Goal: Ask a question

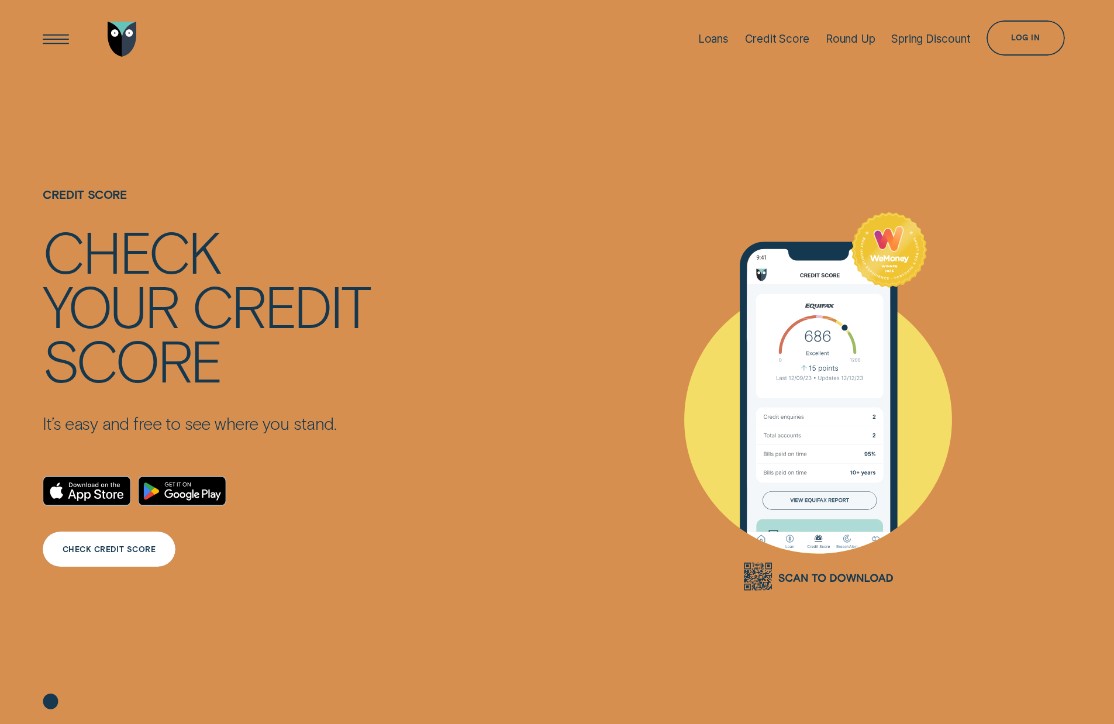
click at [120, 552] on div "CHECK CREDIT SCORE" at bounding box center [110, 549] width 94 height 7
click at [710, 38] on div "Loans" at bounding box center [713, 38] width 30 height 13
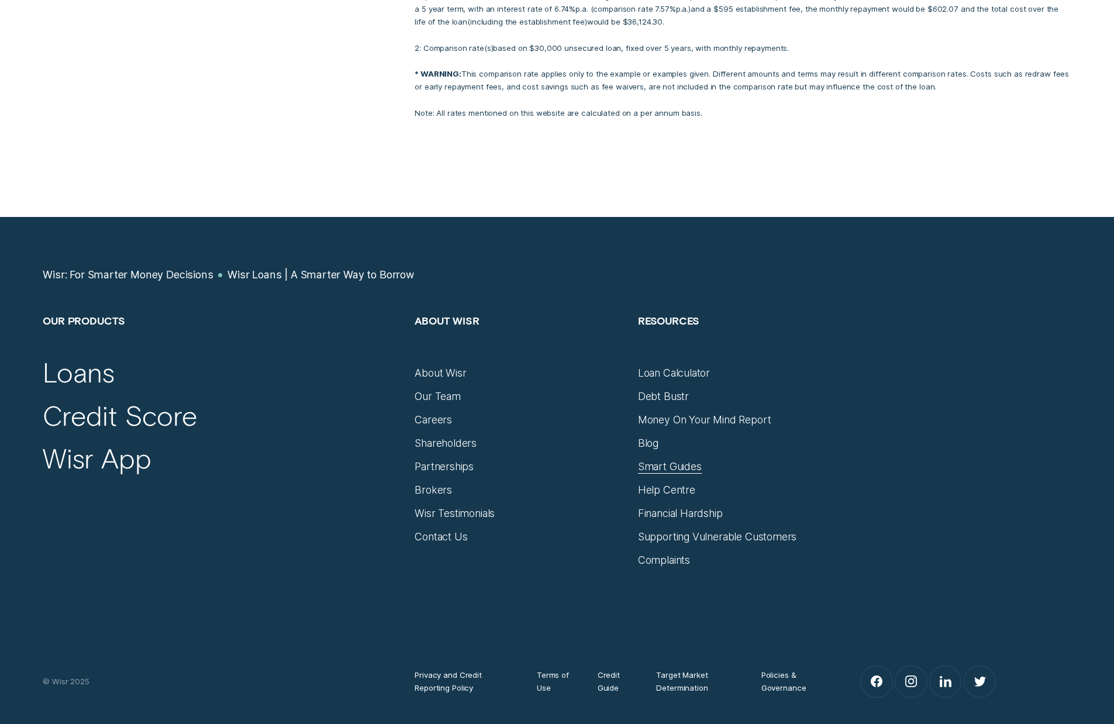
scroll to position [5963, 0]
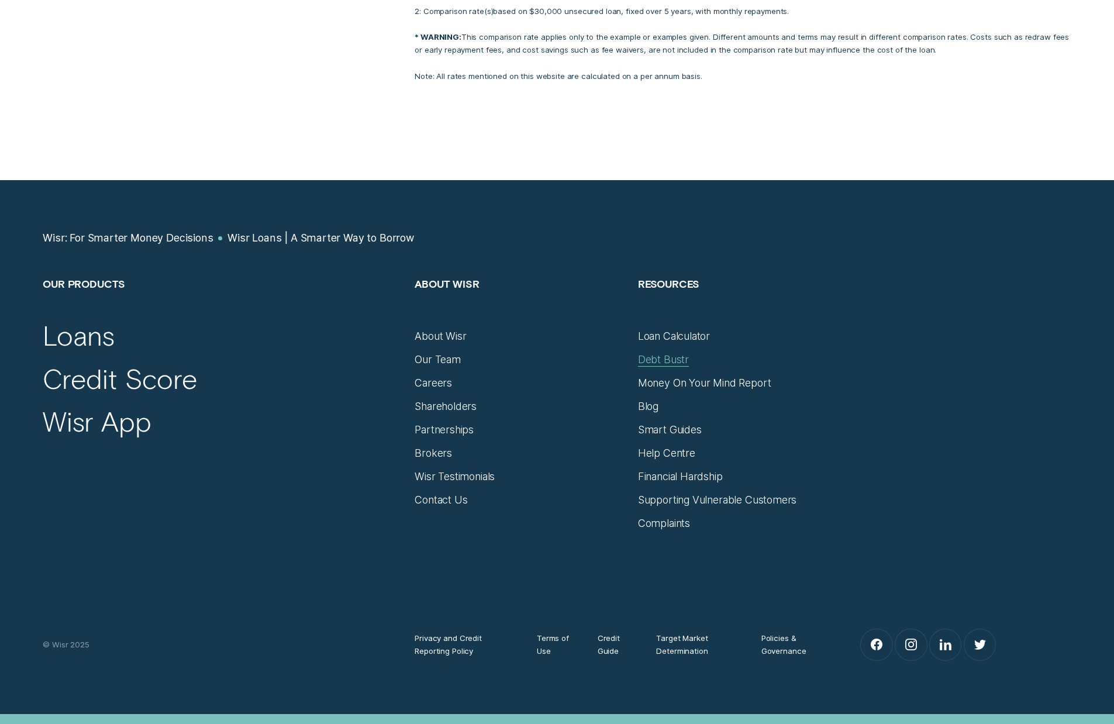
click at [665, 353] on div "Debt Bustr" at bounding box center [663, 359] width 51 height 13
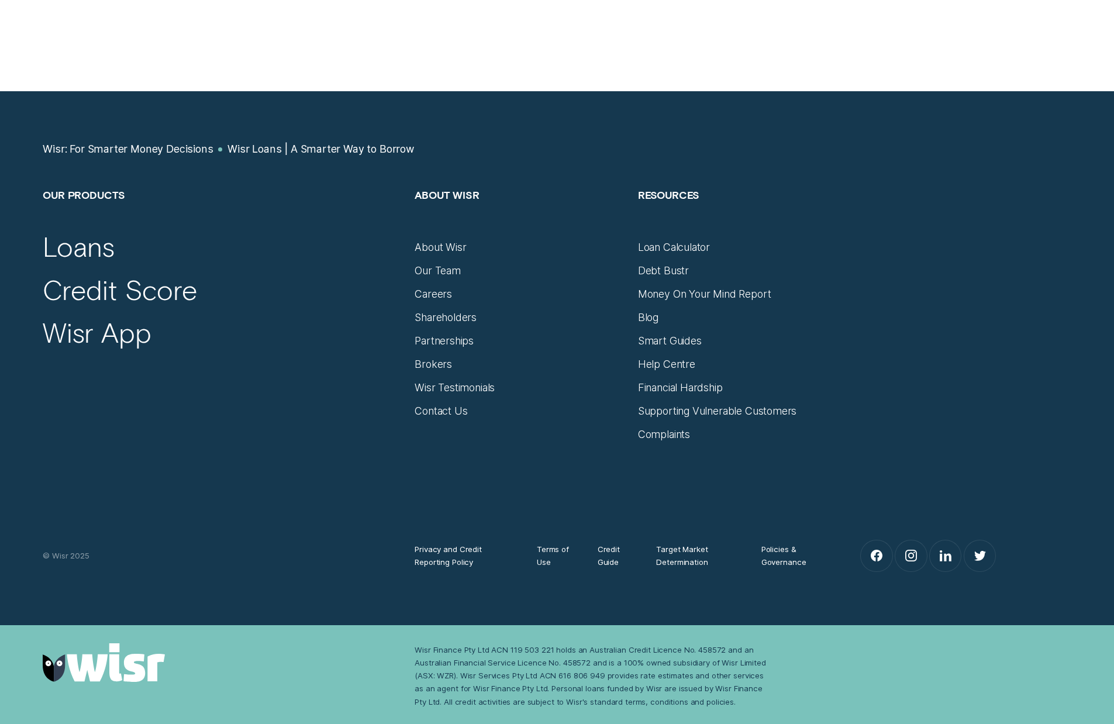
scroll to position [5963, 0]
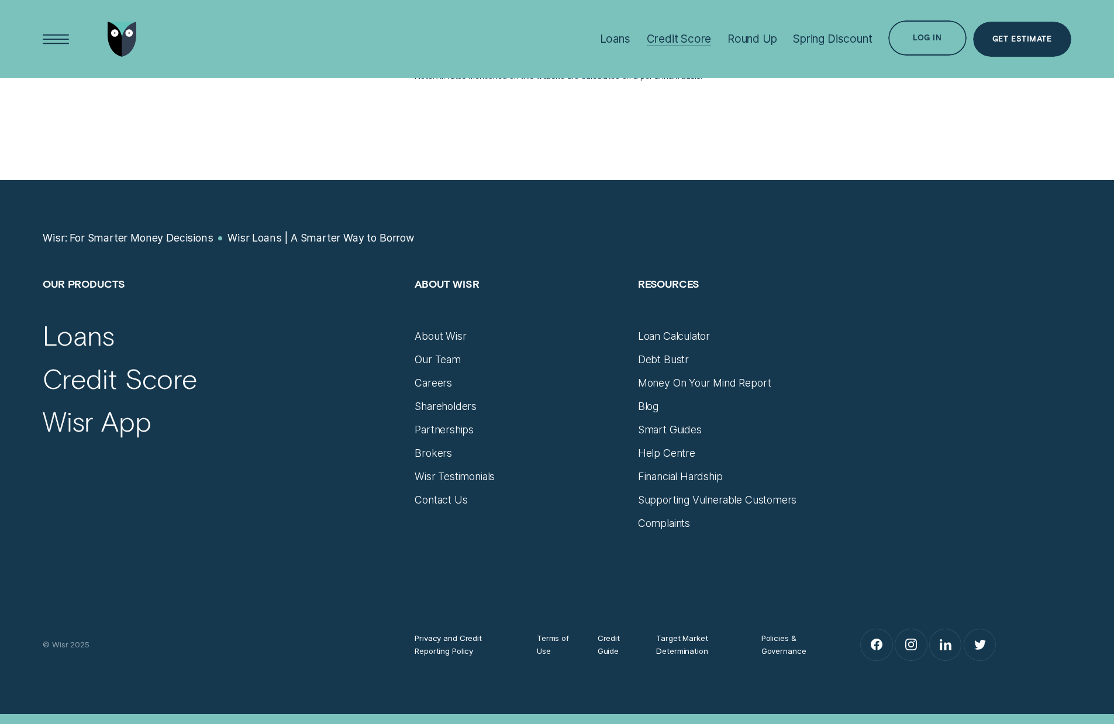
click at [689, 42] on div "Credit Score" at bounding box center [679, 38] width 65 height 13
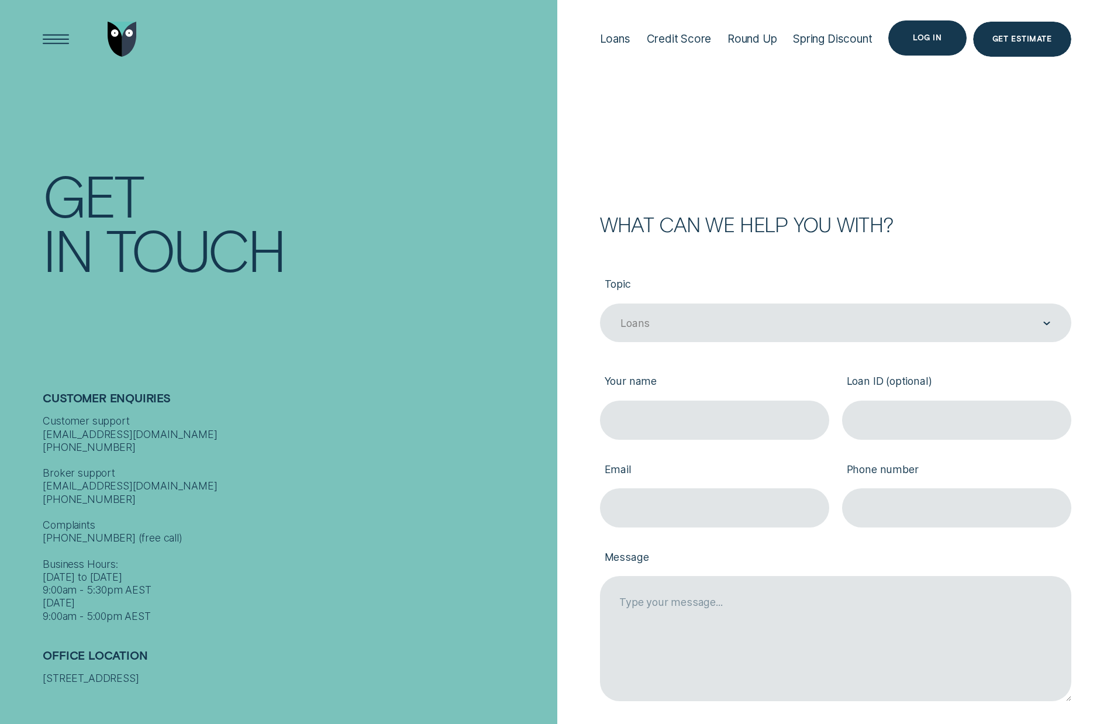
click at [921, 43] on div "Log in" at bounding box center [927, 37] width 78 height 35
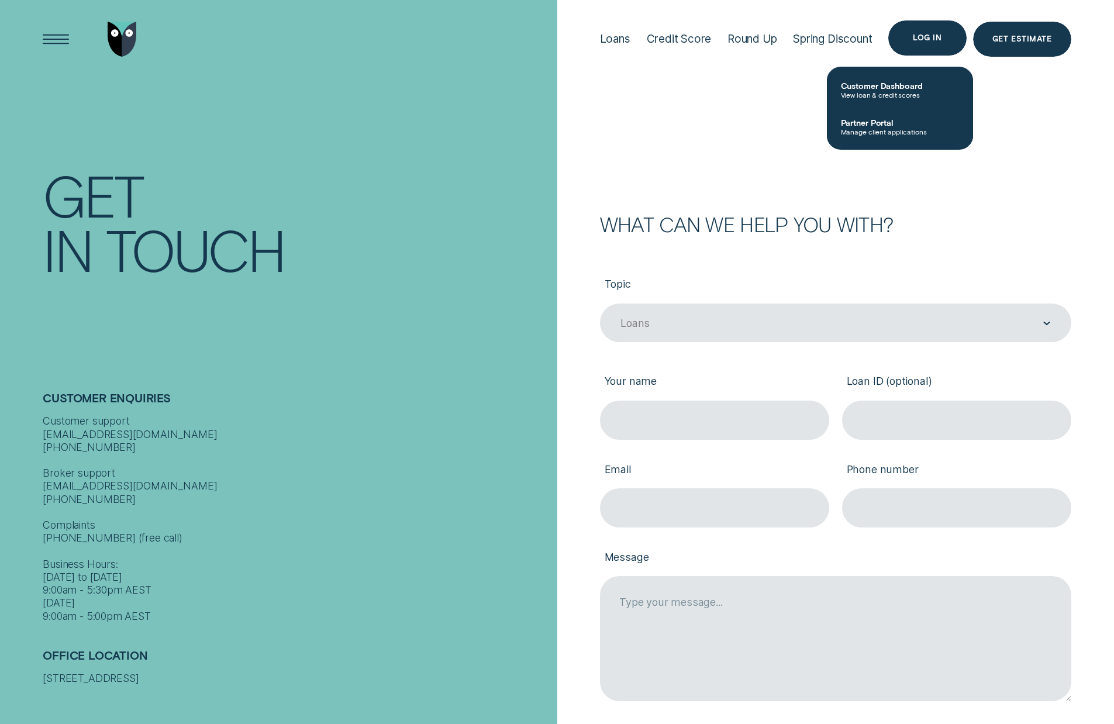
click at [921, 40] on div "Log in" at bounding box center [927, 37] width 29 height 7
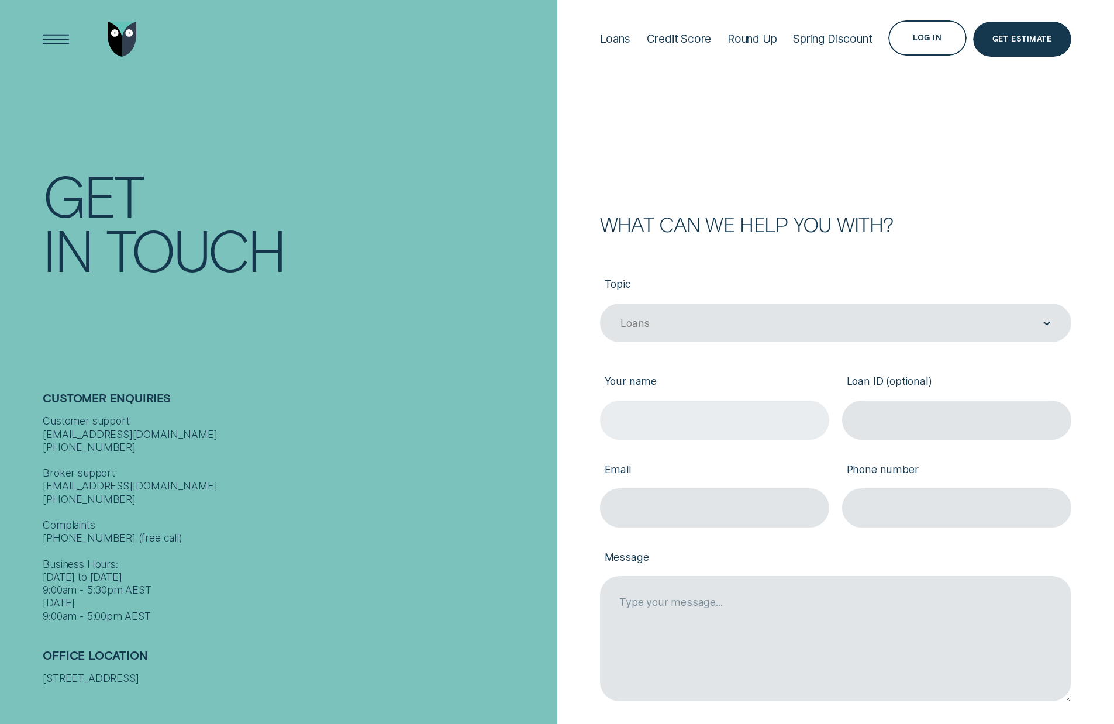
click at [686, 410] on input "Your name" at bounding box center [714, 419] width 229 height 39
type input "Lee Stoermer"
type input "lee.stoermer@gmail.com"
type input "0403513669"
click at [914, 43] on div "Log in" at bounding box center [927, 37] width 78 height 35
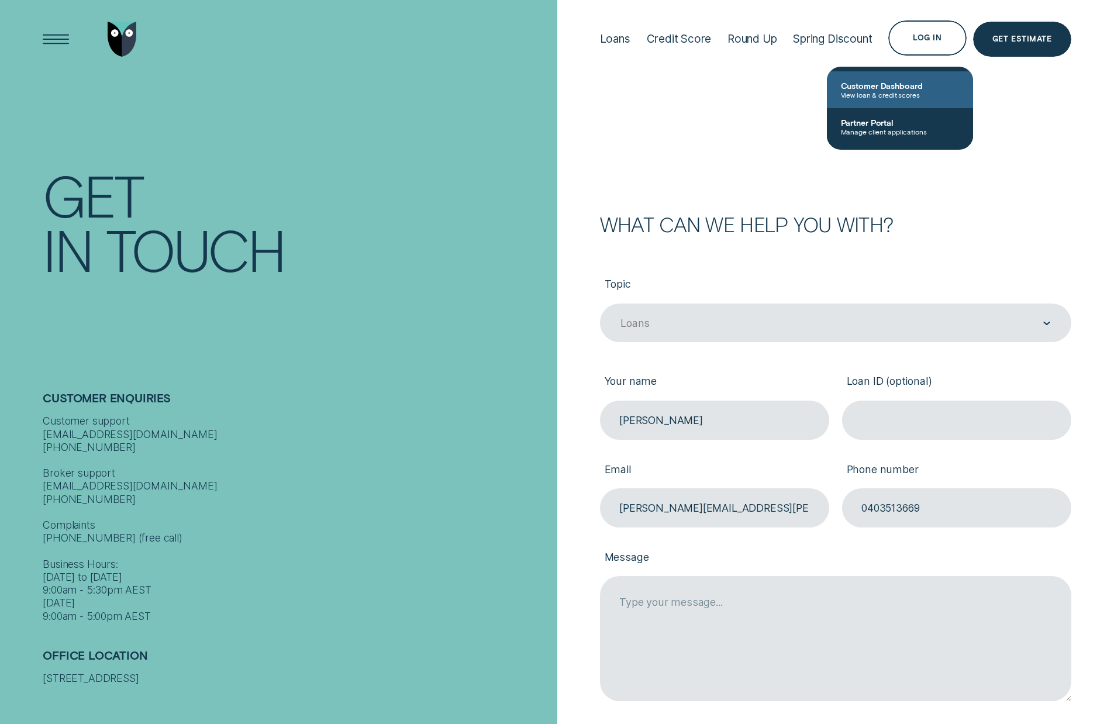
click at [882, 87] on span "Customer Dashboard" at bounding box center [900, 86] width 118 height 10
